Goal: Task Accomplishment & Management: Complete application form

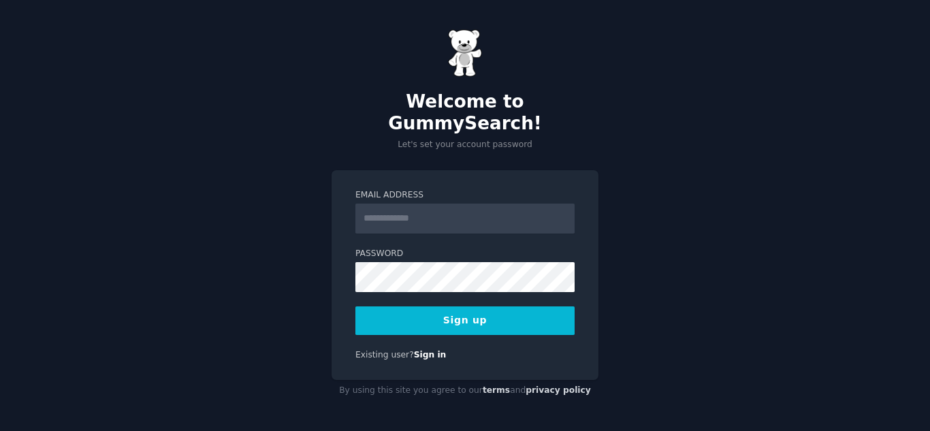
click at [378, 206] on input "Email Address" at bounding box center [464, 219] width 219 height 30
type input "**********"
click at [398, 283] on form "**********" at bounding box center [464, 262] width 219 height 146
click at [455, 321] on button "Sign up" at bounding box center [464, 320] width 219 height 29
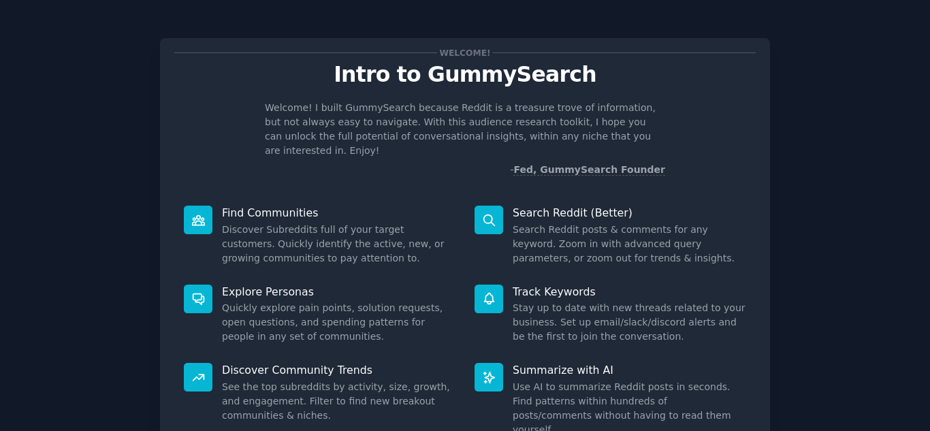
scroll to position [102, 0]
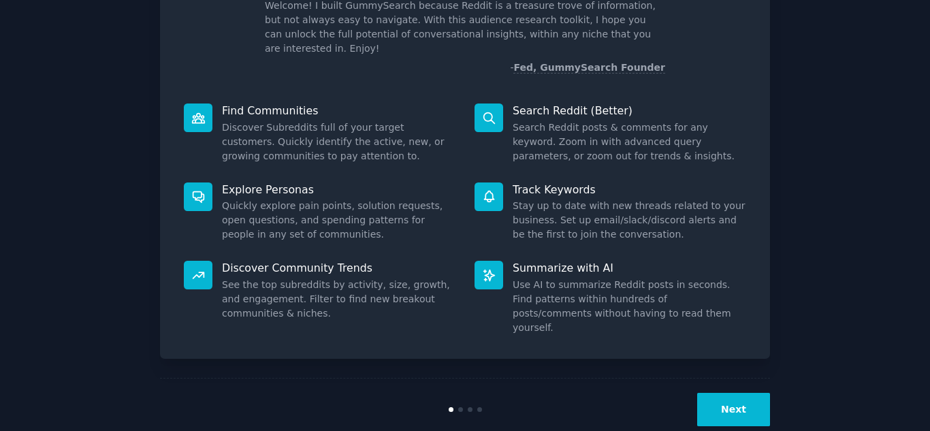
click at [735, 393] on button "Next" at bounding box center [733, 409] width 73 height 33
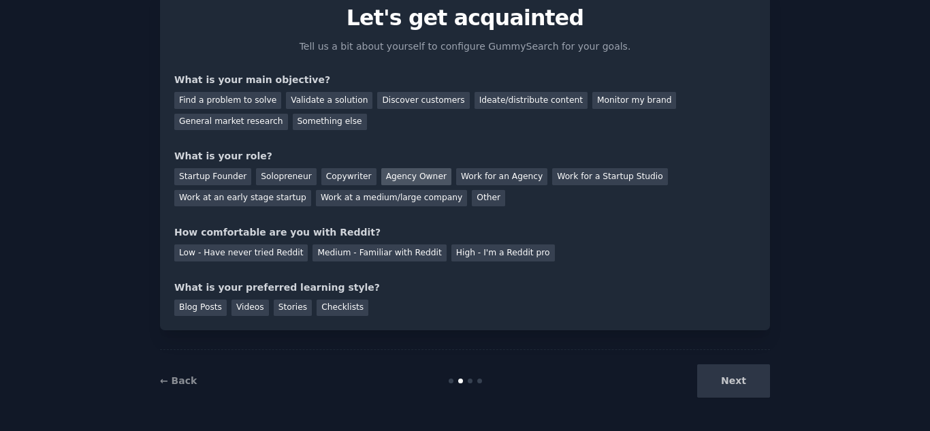
click at [402, 175] on div "Agency Owner" at bounding box center [416, 176] width 70 height 17
click at [316, 201] on div "Work at a medium/large company" at bounding box center [391, 198] width 151 height 17
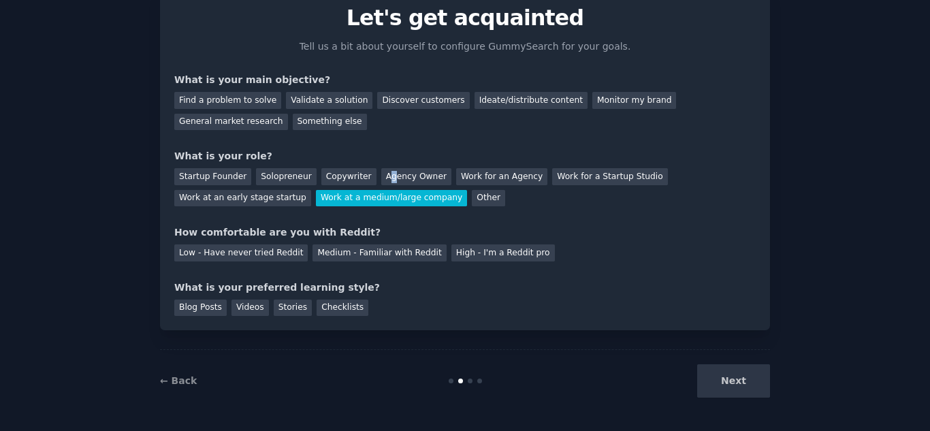
click at [373, 166] on div "Startup Founder Solopreneur Copywriter Agency Owner Work for an Agency Work for…" at bounding box center [464, 184] width 581 height 43
click at [381, 172] on div "Agency Owner" at bounding box center [416, 176] width 70 height 17
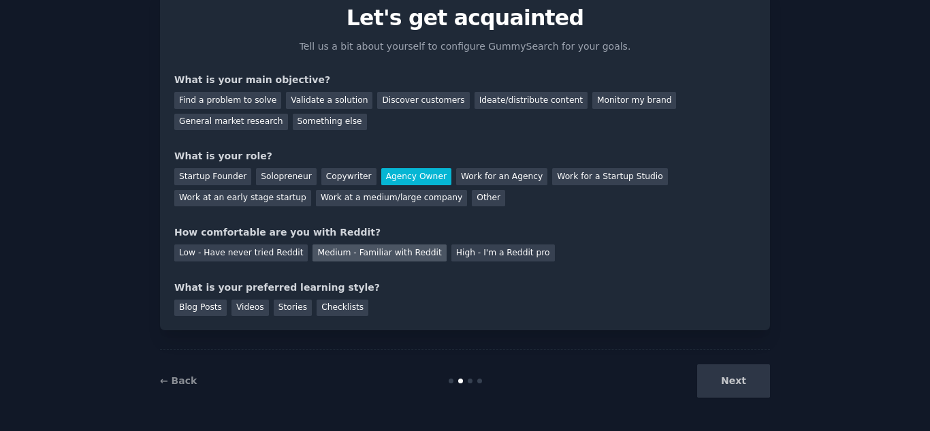
click at [352, 251] on div "Medium - Familiar with Reddit" at bounding box center [379, 252] width 133 height 17
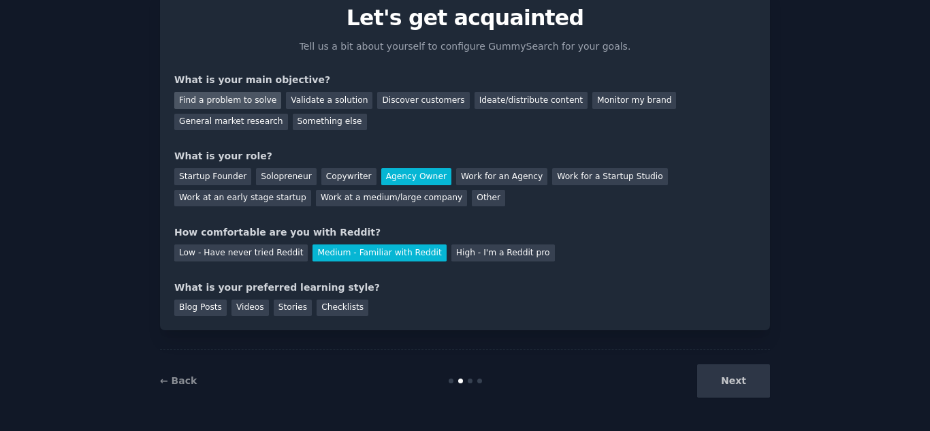
click at [250, 101] on div "Find a problem to solve" at bounding box center [227, 100] width 107 height 17
click at [329, 103] on div "Validate a solution" at bounding box center [329, 100] width 86 height 17
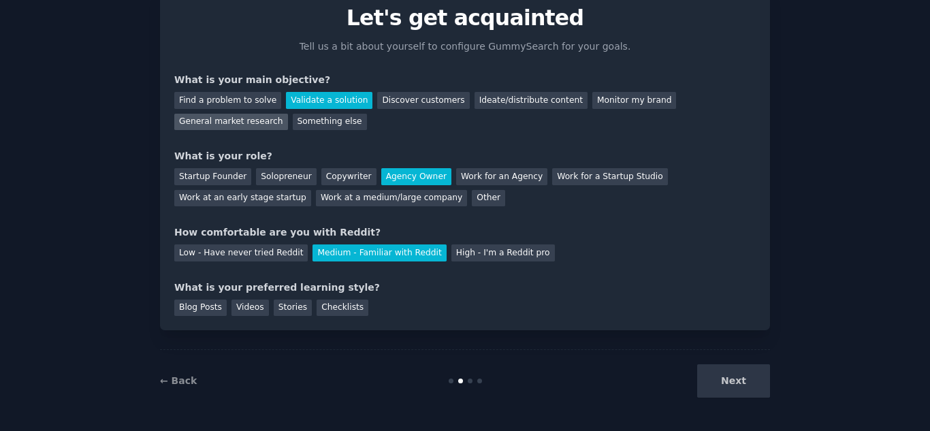
click at [288, 114] on div "General market research" at bounding box center [231, 122] width 114 height 17
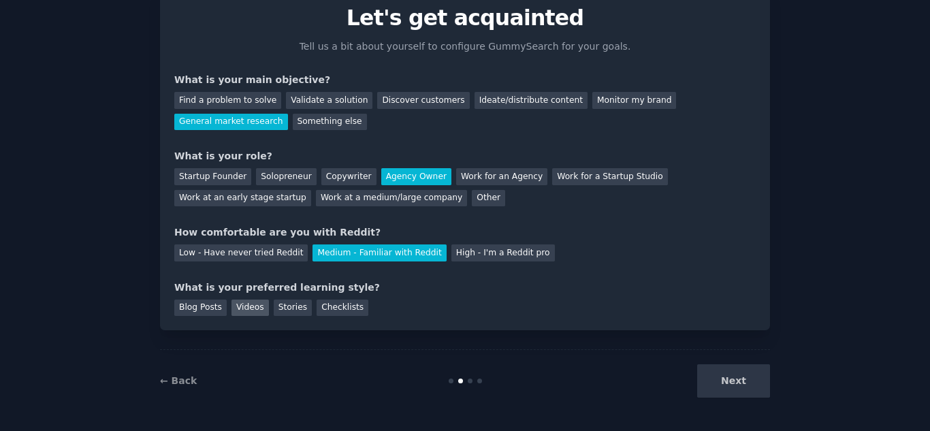
click at [248, 310] on div "Videos" at bounding box center [249, 308] width 37 height 17
click at [752, 394] on button "Next" at bounding box center [733, 380] width 73 height 33
